Goal: Transaction & Acquisition: Purchase product/service

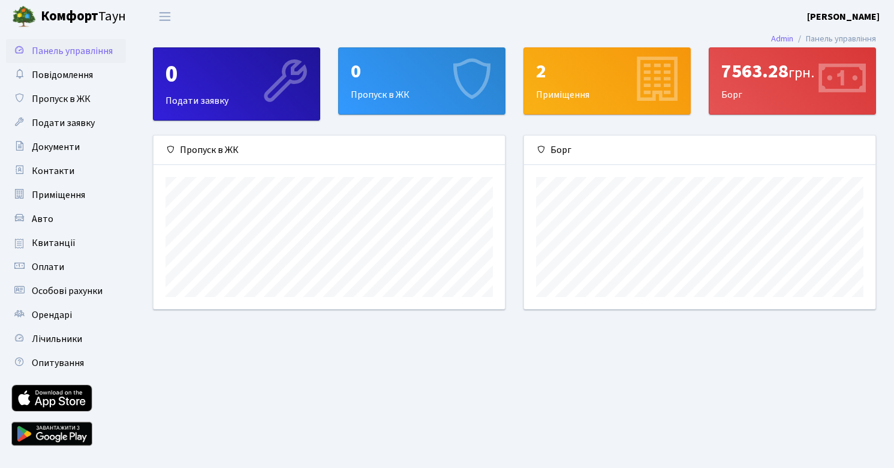
scroll to position [173, 351]
click at [67, 248] on span "Квитанції" at bounding box center [54, 242] width 44 height 13
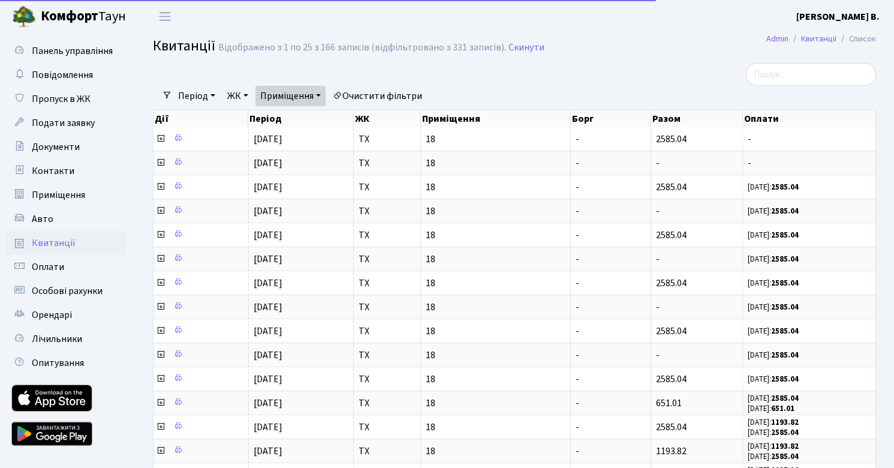
select select "25"
click at [322, 94] on link "Приміщення" at bounding box center [290, 96] width 70 height 20
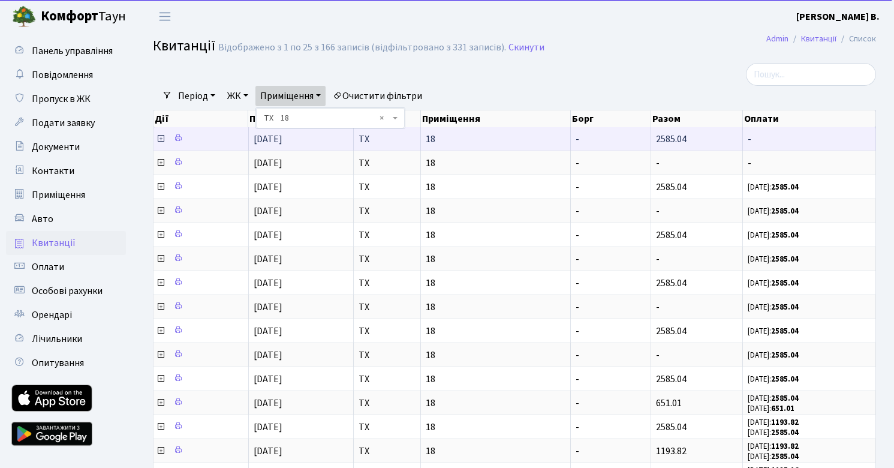
click at [197, 139] on td at bounding box center [200, 138] width 95 height 23
click at [161, 140] on icon at bounding box center [161, 139] width 10 height 10
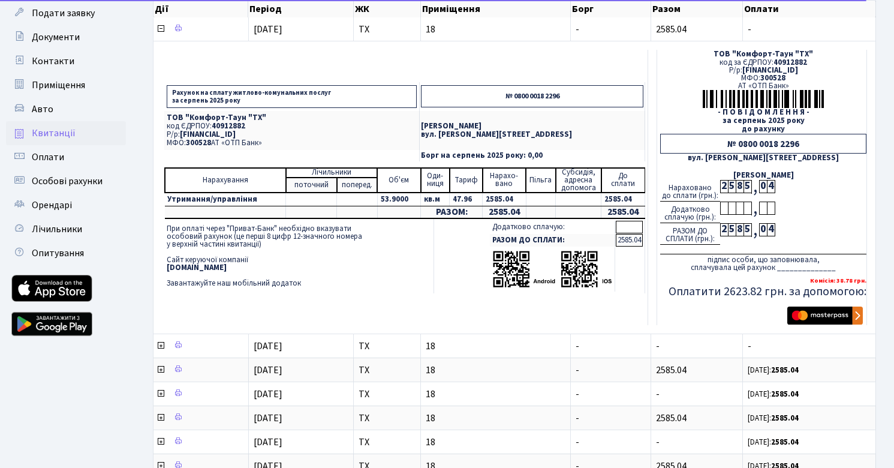
scroll to position [116, 0]
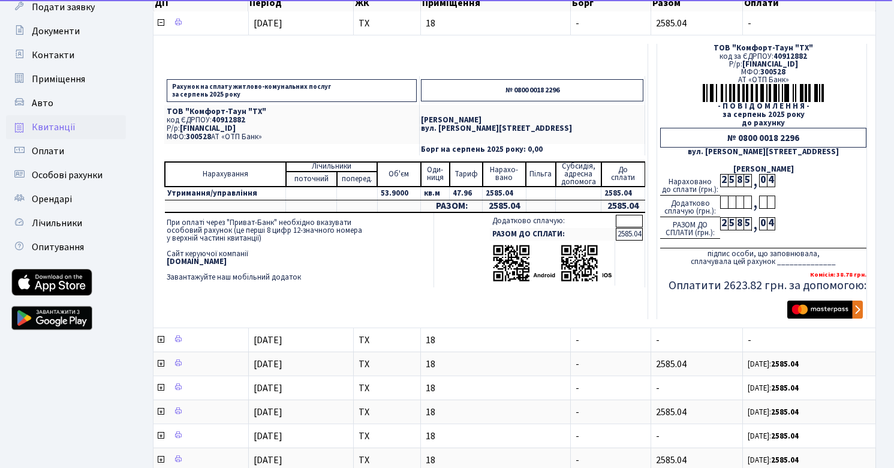
click at [824, 306] on img "submit" at bounding box center [825, 309] width 76 height 18
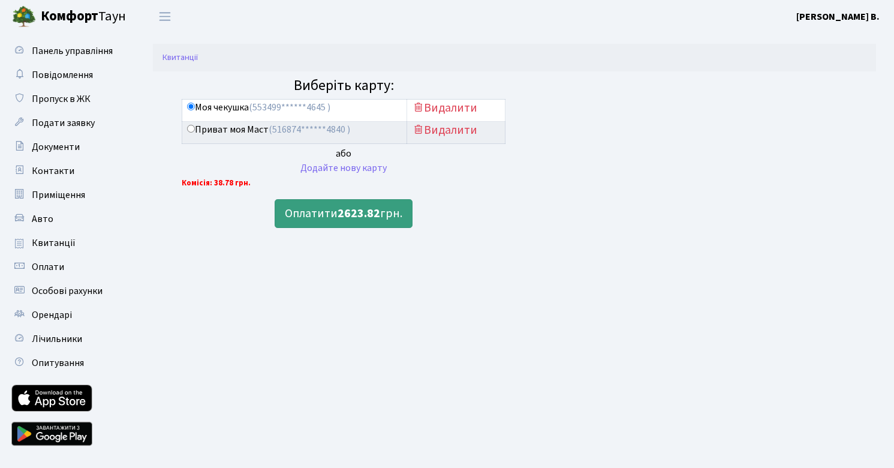
click at [364, 213] on b "2623.82" at bounding box center [358, 213] width 43 height 17
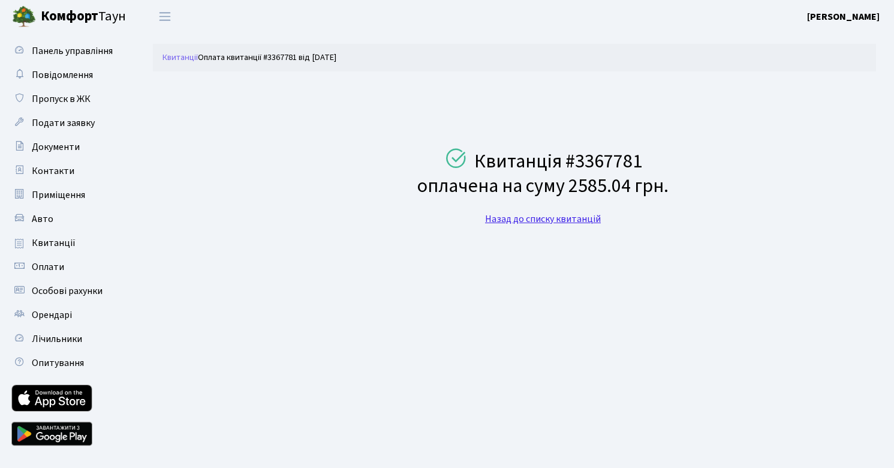
click at [519, 216] on link "Назад до списку квитанцій" at bounding box center [543, 218] width 116 height 13
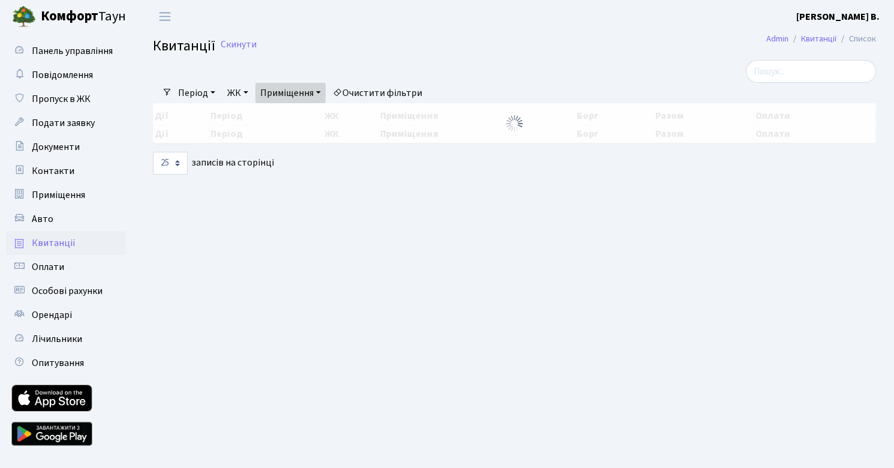
select select "25"
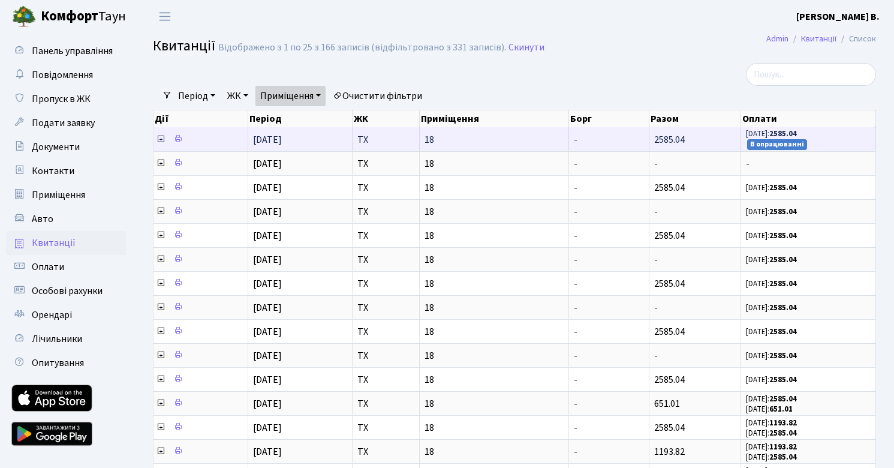
click at [158, 140] on icon at bounding box center [161, 139] width 10 height 10
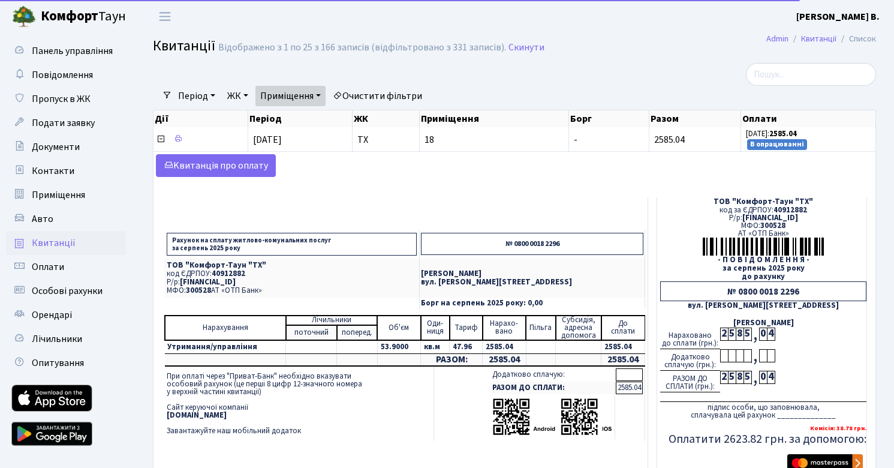
scroll to position [5, 0]
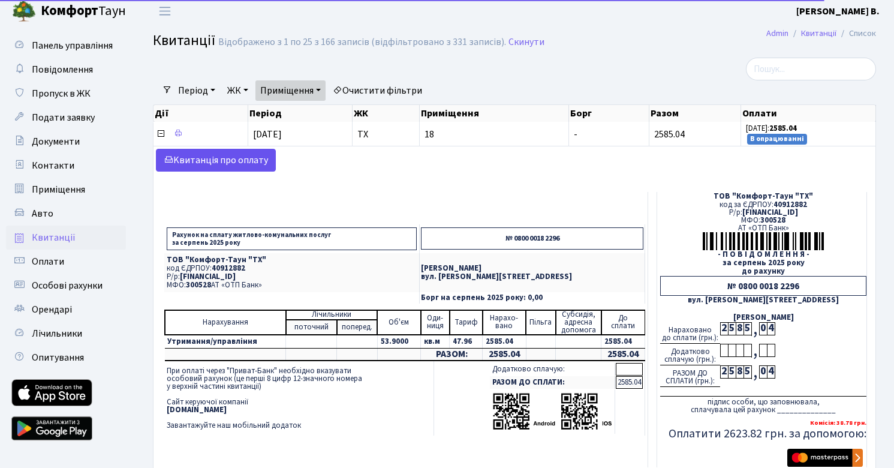
click at [247, 167] on link "Kвитанція про оплату" at bounding box center [216, 160] width 120 height 23
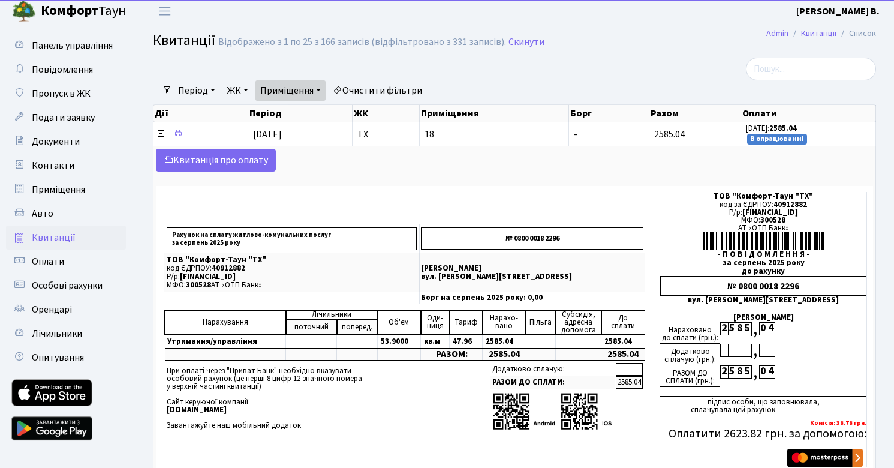
click at [63, 238] on span "Квитанції" at bounding box center [54, 237] width 44 height 13
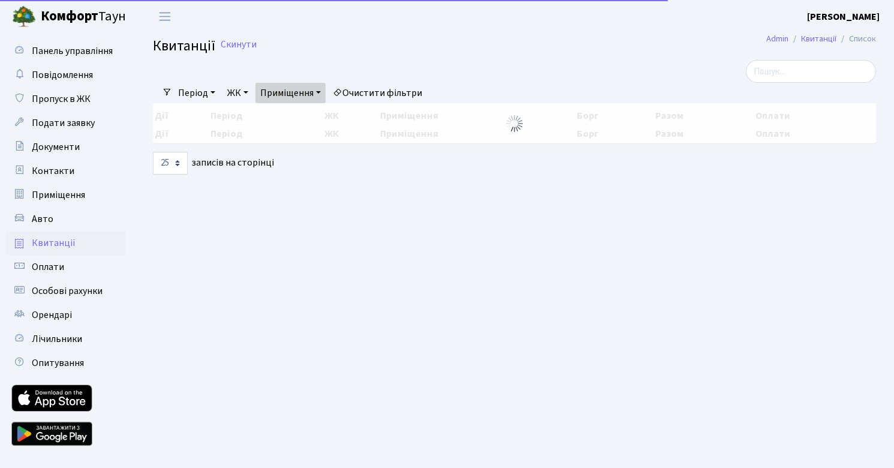
select select "25"
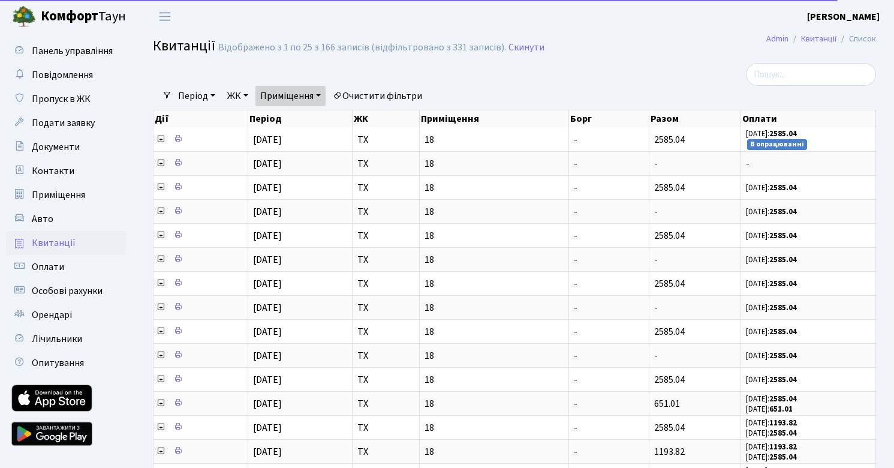
click at [321, 93] on link "Приміщення" at bounding box center [290, 96] width 70 height 20
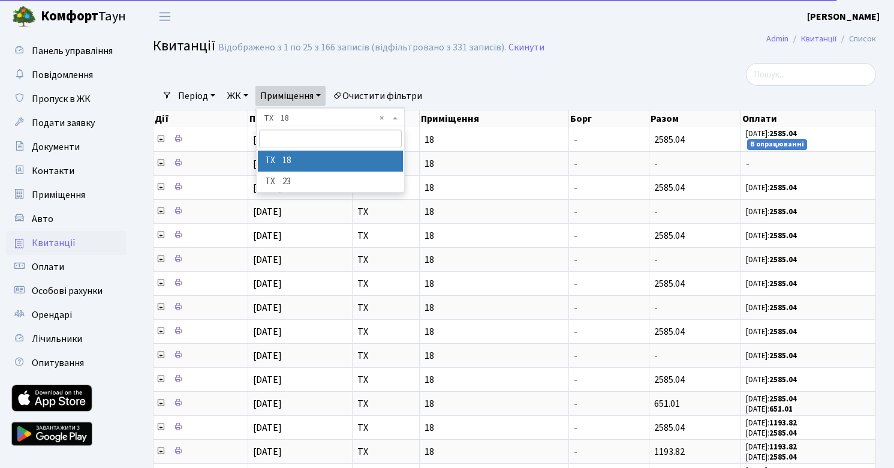
click at [297, 180] on li "ТХ 23" at bounding box center [330, 181] width 145 height 21
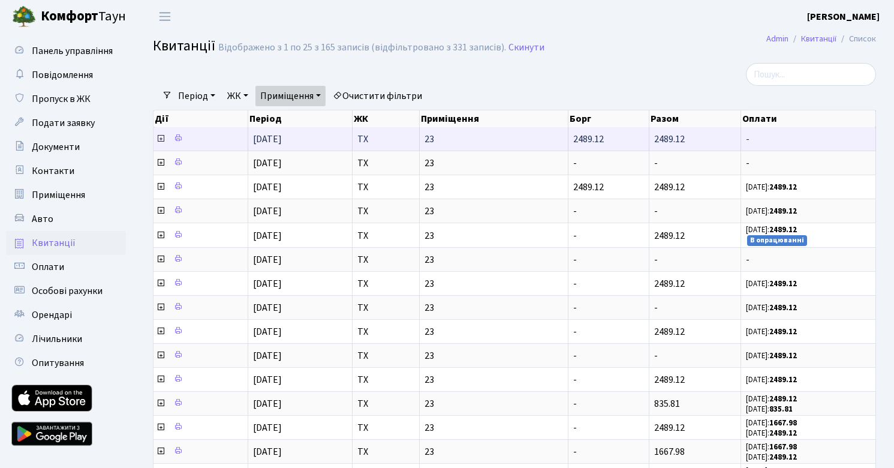
click at [160, 137] on icon at bounding box center [161, 139] width 10 height 10
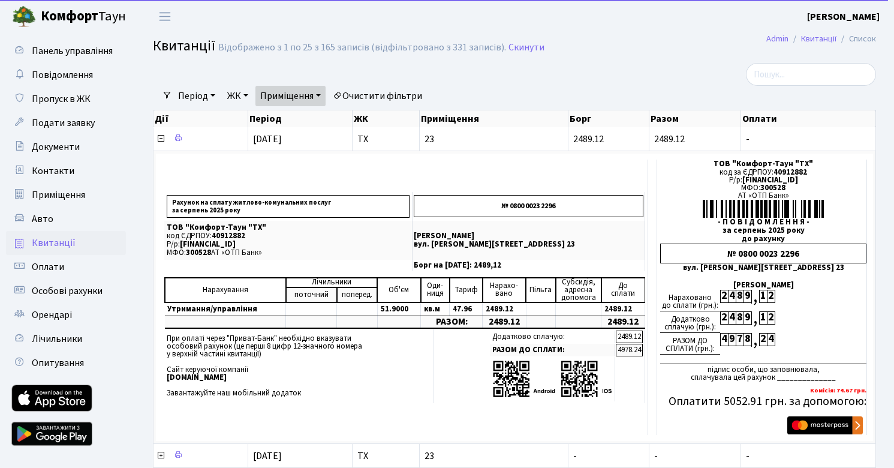
click at [68, 243] on span "Квитанції" at bounding box center [54, 242] width 44 height 13
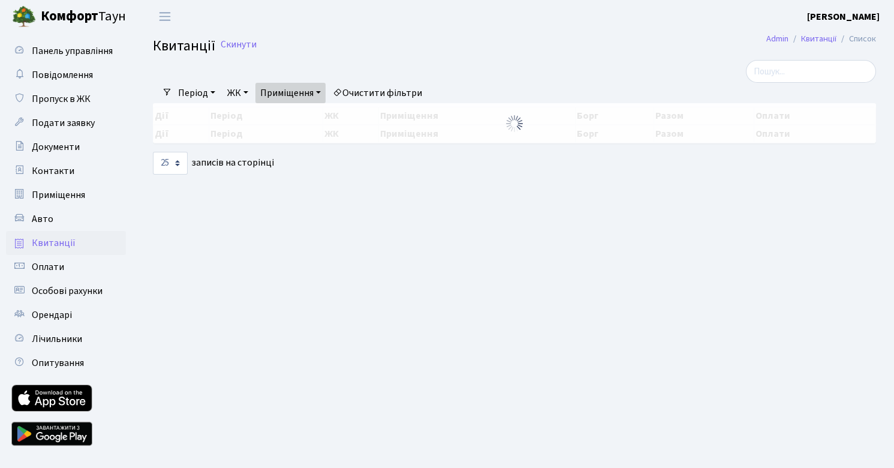
select select "25"
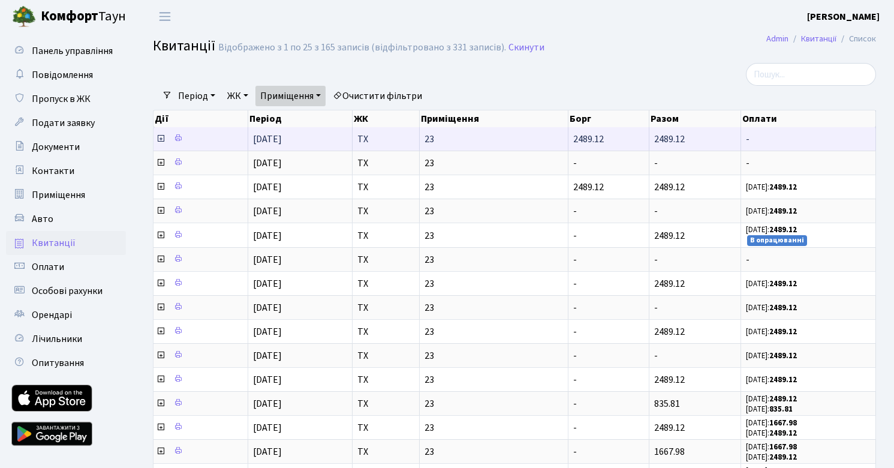
click at [161, 138] on icon at bounding box center [161, 139] width 10 height 10
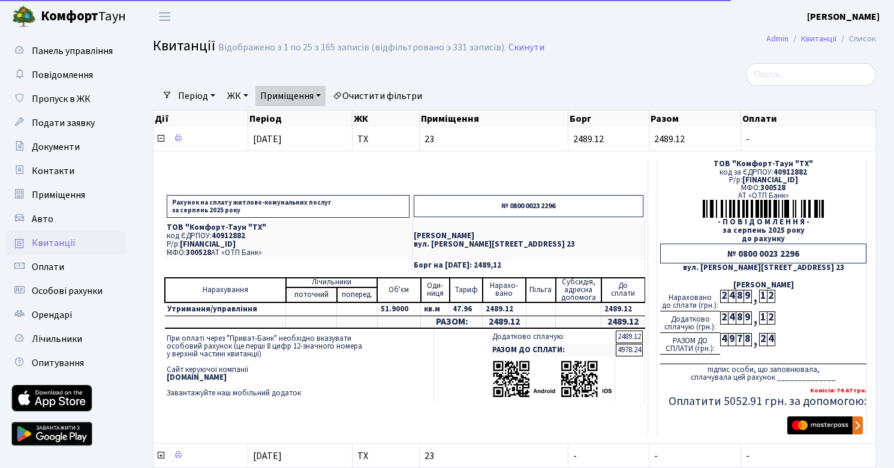
click at [817, 426] on img "submit" at bounding box center [825, 425] width 76 height 18
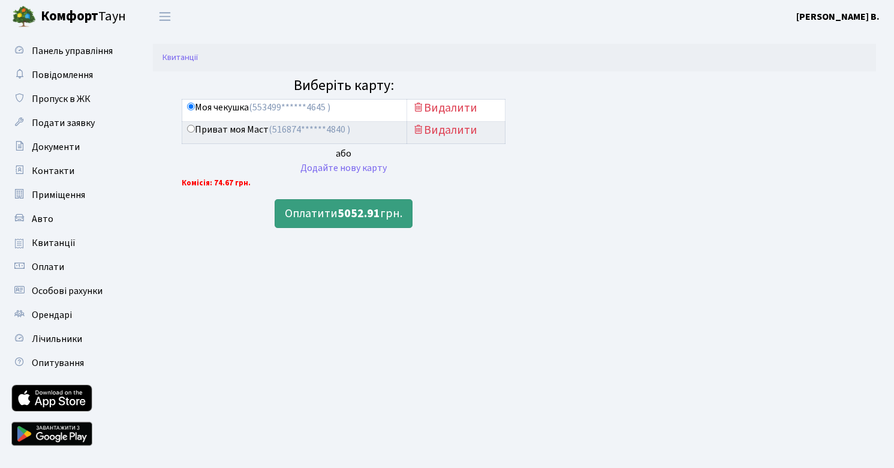
click at [373, 218] on b "5052.91" at bounding box center [358, 213] width 43 height 17
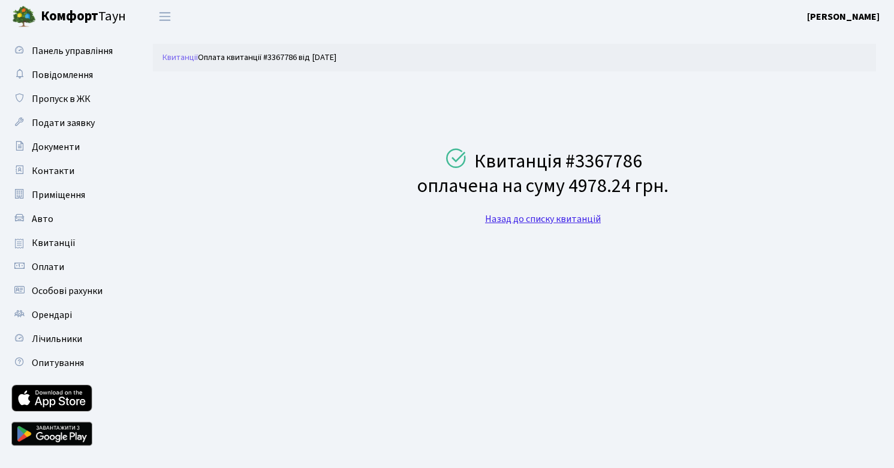
click at [505, 216] on link "Назад до списку квитанцій" at bounding box center [543, 218] width 116 height 13
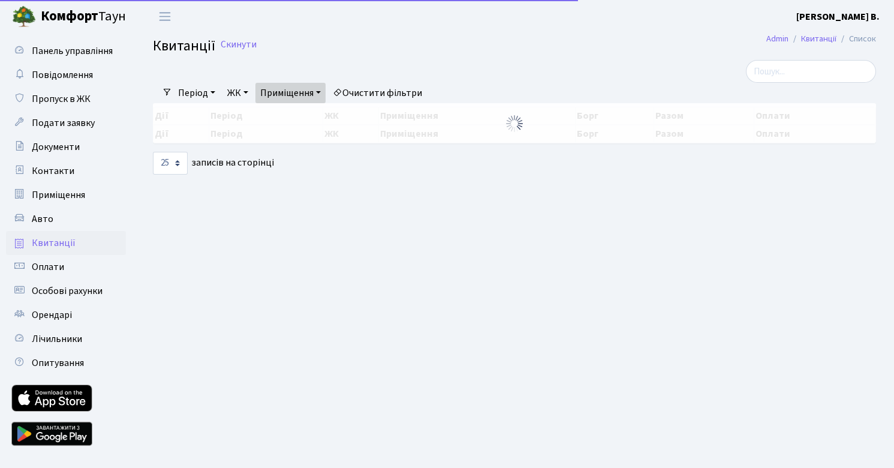
select select "25"
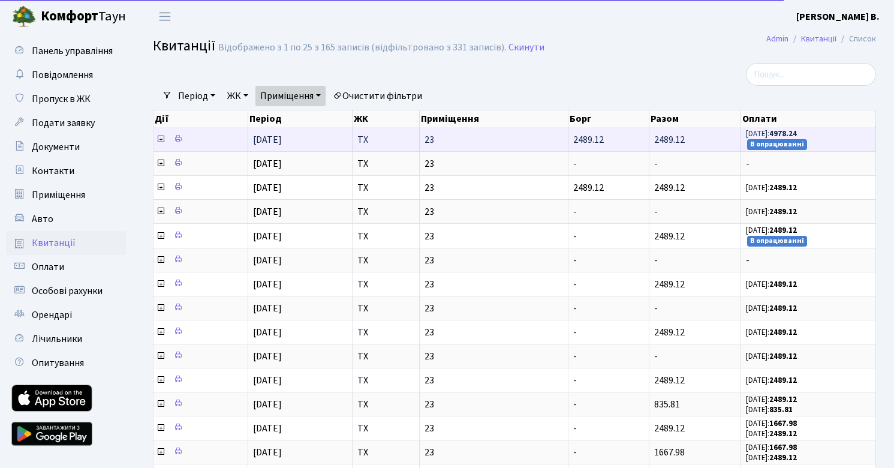
click at [159, 140] on icon at bounding box center [161, 139] width 10 height 10
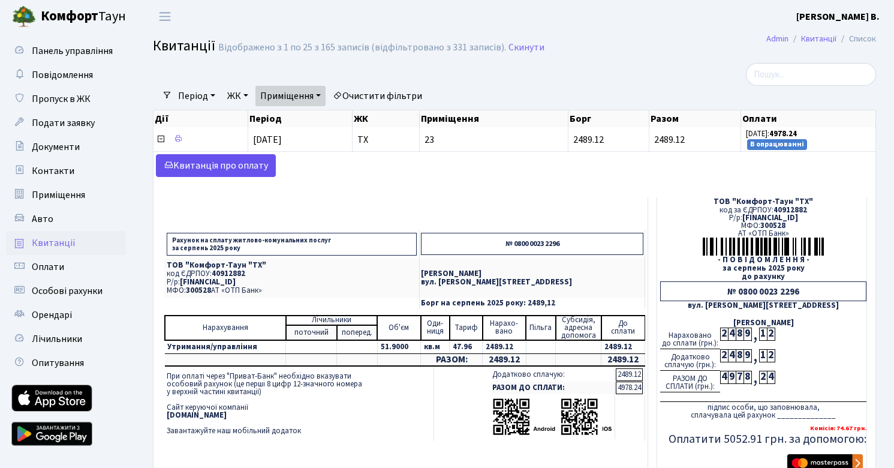
click at [249, 159] on link "Kвитанція про оплату" at bounding box center [216, 165] width 120 height 23
